Goal: Navigation & Orientation: Find specific page/section

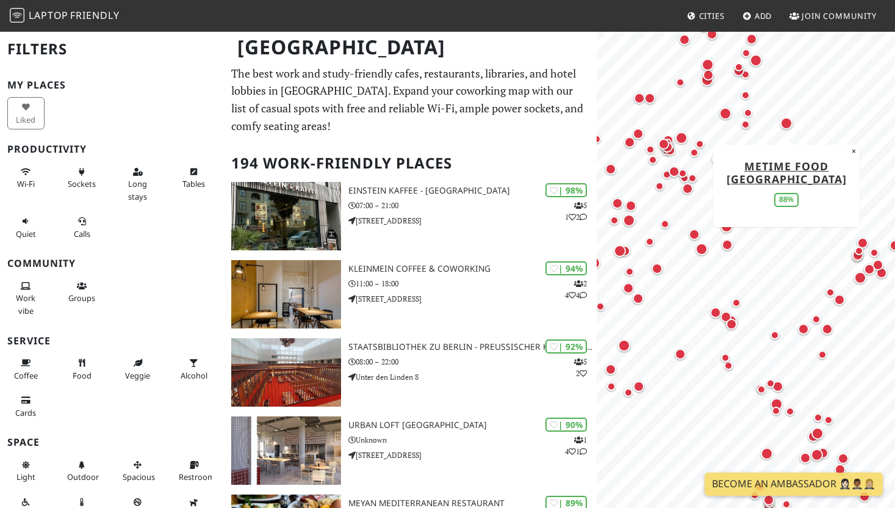
click at [786, 124] on div "Map marker" at bounding box center [786, 123] width 12 height 12
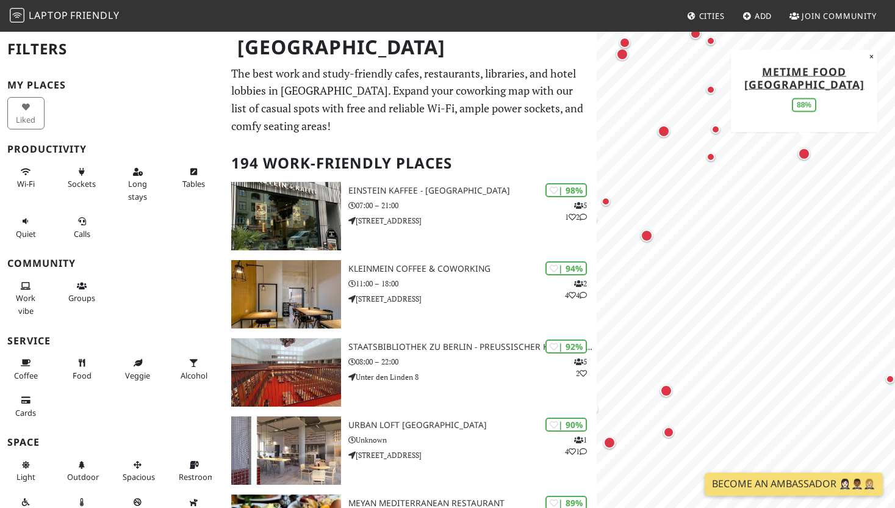
click at [805, 154] on div "Map marker" at bounding box center [804, 154] width 12 height 12
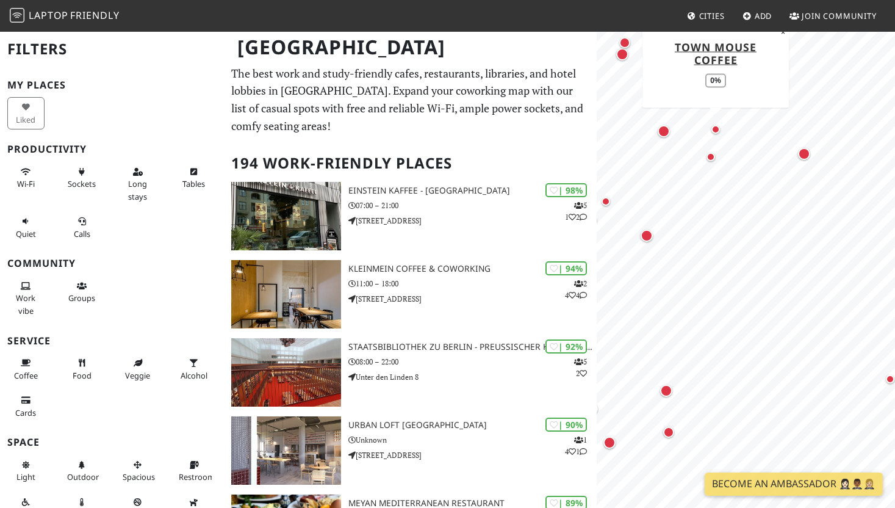
click at [717, 123] on div "Map marker" at bounding box center [715, 129] width 15 height 15
click at [716, 127] on div "Map marker" at bounding box center [715, 129] width 9 height 9
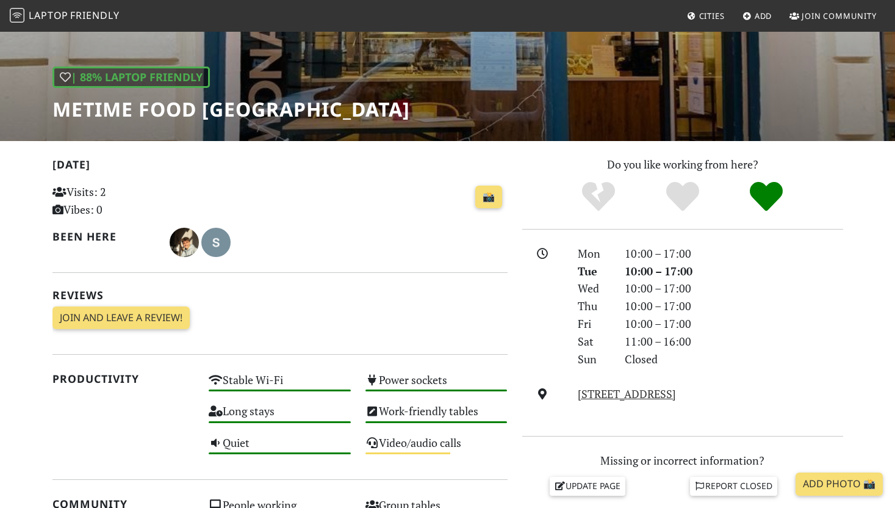
scroll to position [217, 0]
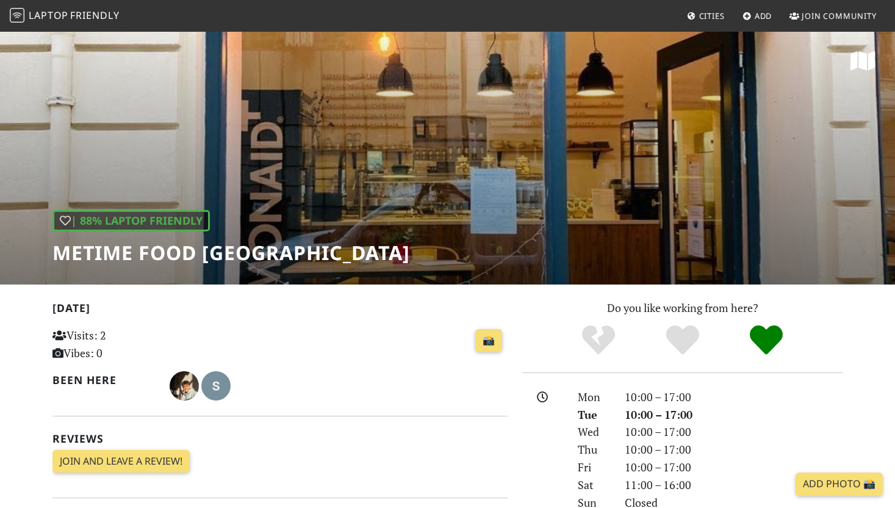
click at [159, 252] on h1 "metime food [GEOGRAPHIC_DATA]" at bounding box center [230, 252] width 357 height 23
click at [159, 252] on h1 "metime food Berlin" at bounding box center [230, 252] width 357 height 23
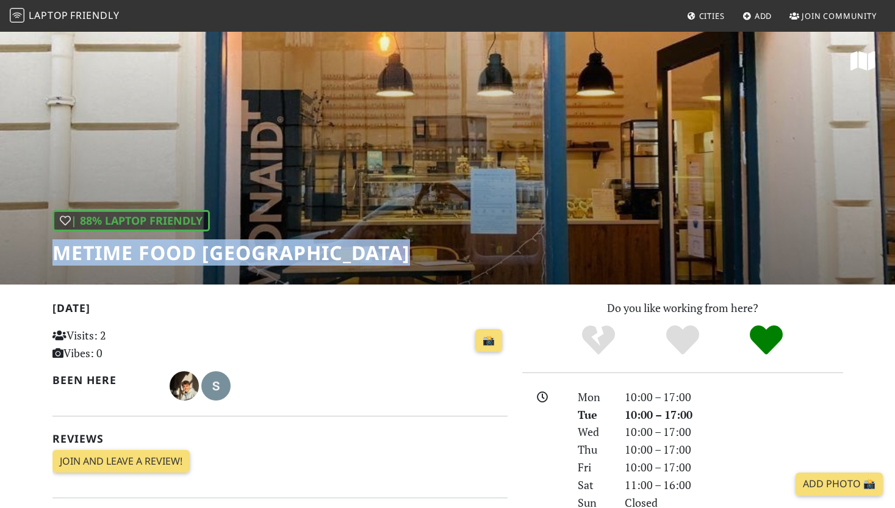
click at [159, 252] on h1 "metime food Berlin" at bounding box center [230, 252] width 357 height 23
copy div "metime food Berlin"
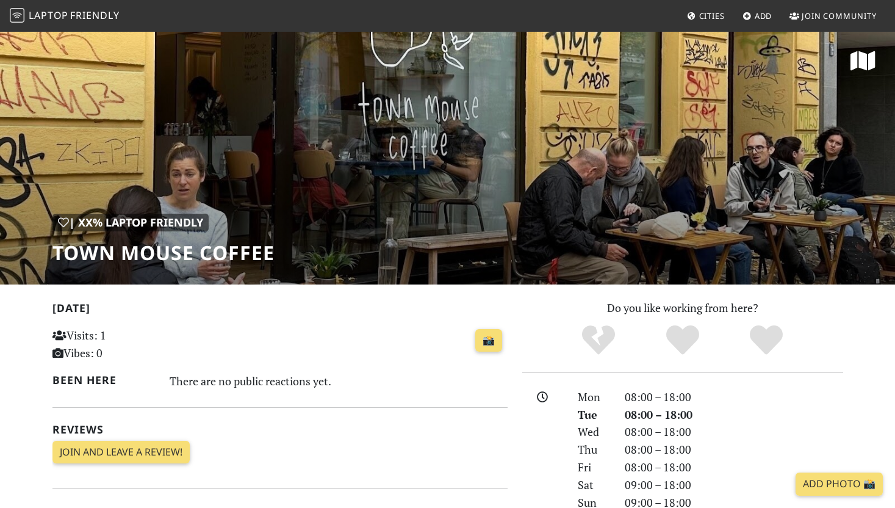
scroll to position [134, 0]
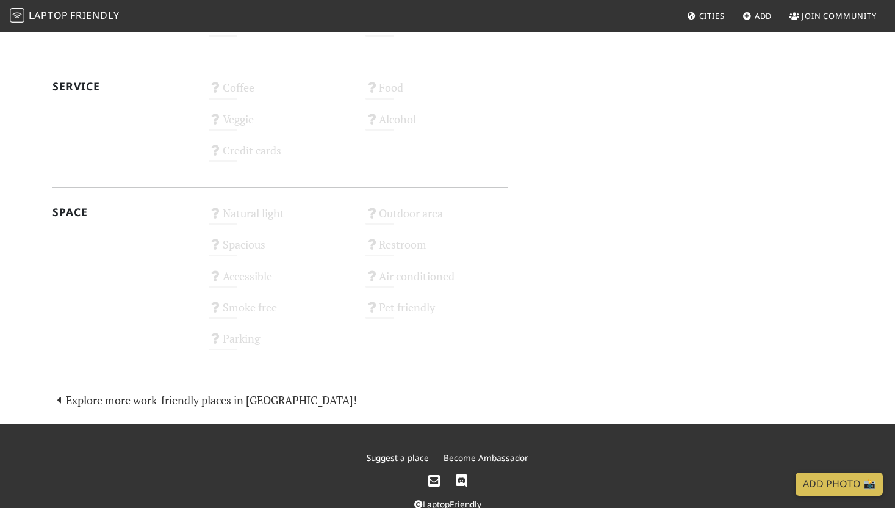
scroll to position [645, 0]
